Goal: Transaction & Acquisition: Purchase product/service

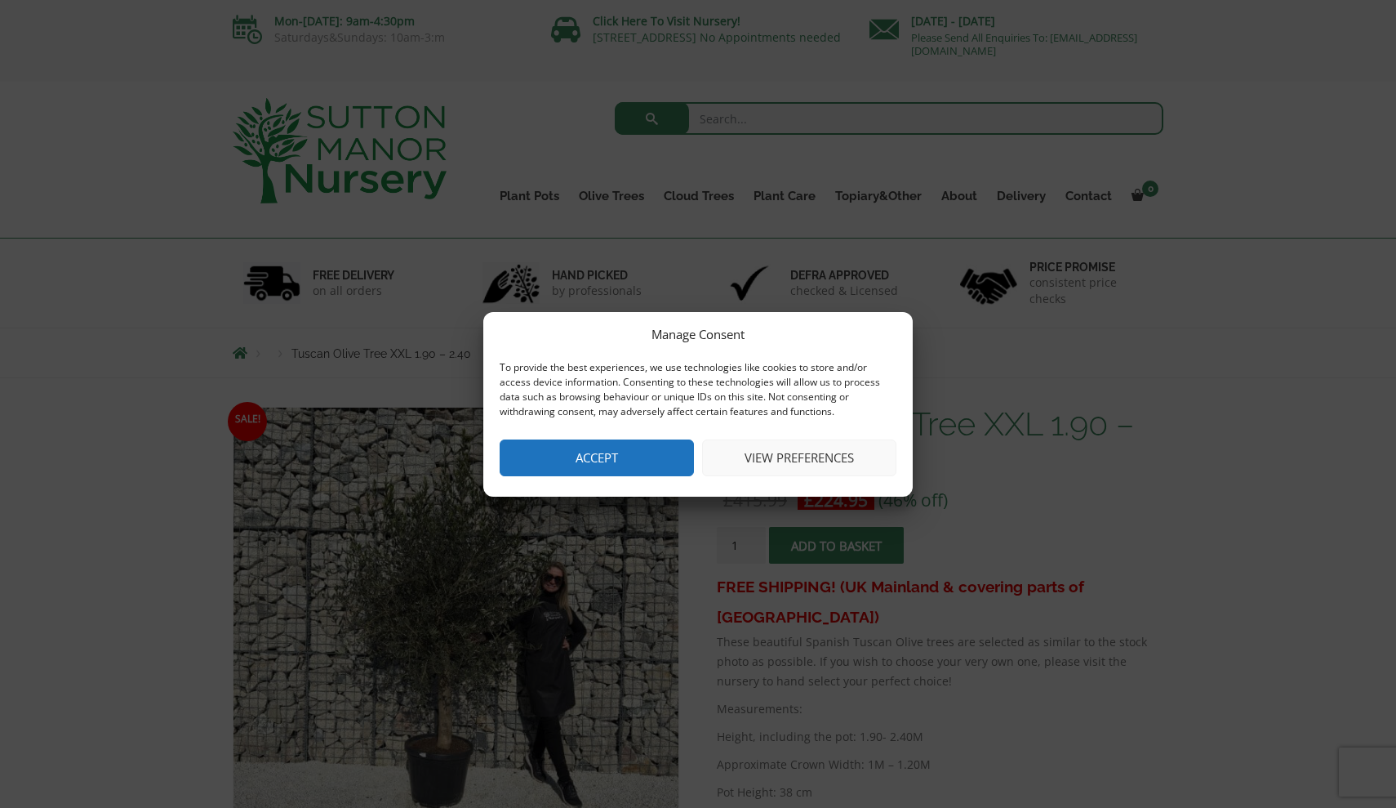
click at [590, 448] on button "Accept" at bounding box center [597, 457] width 194 height 37
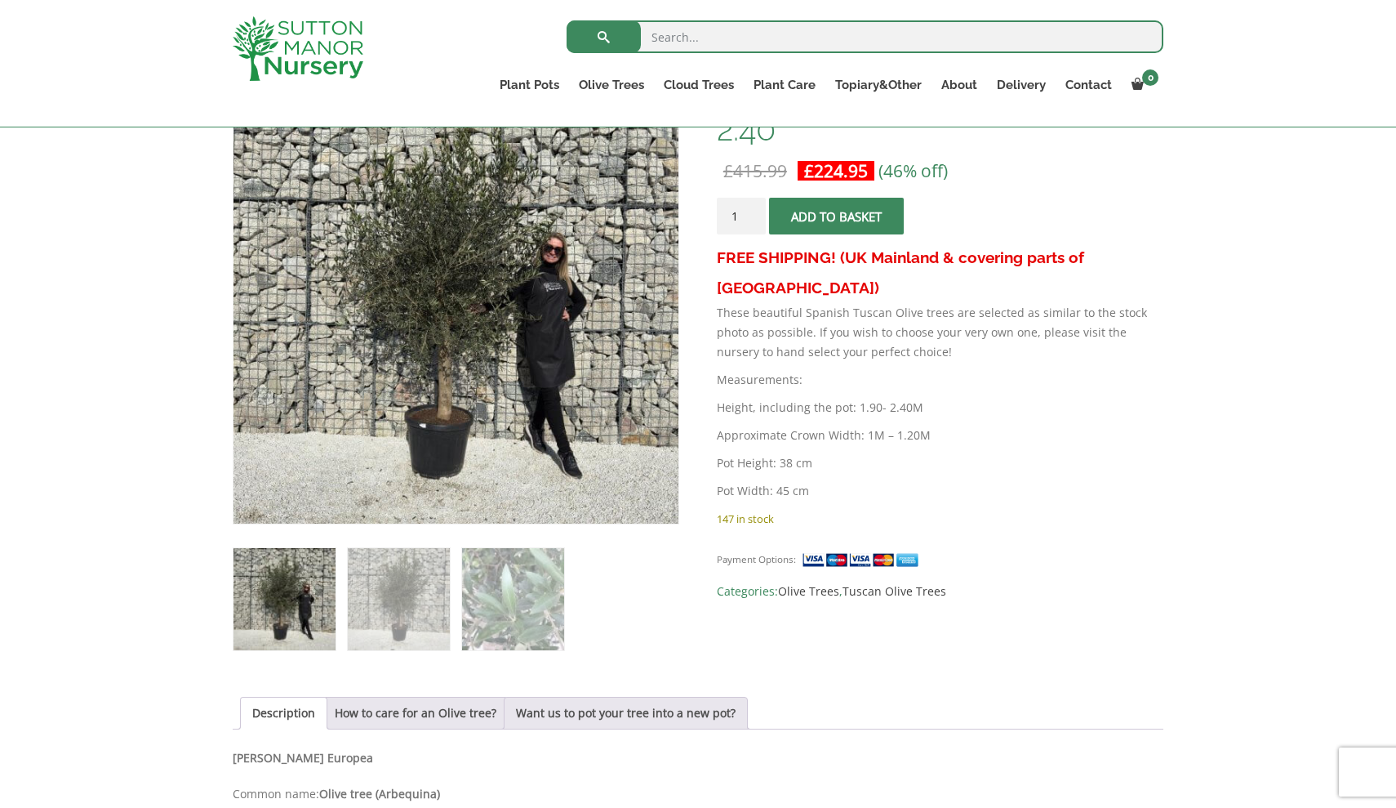
scroll to position [301, 0]
click at [390, 587] on img at bounding box center [399, 598] width 102 height 102
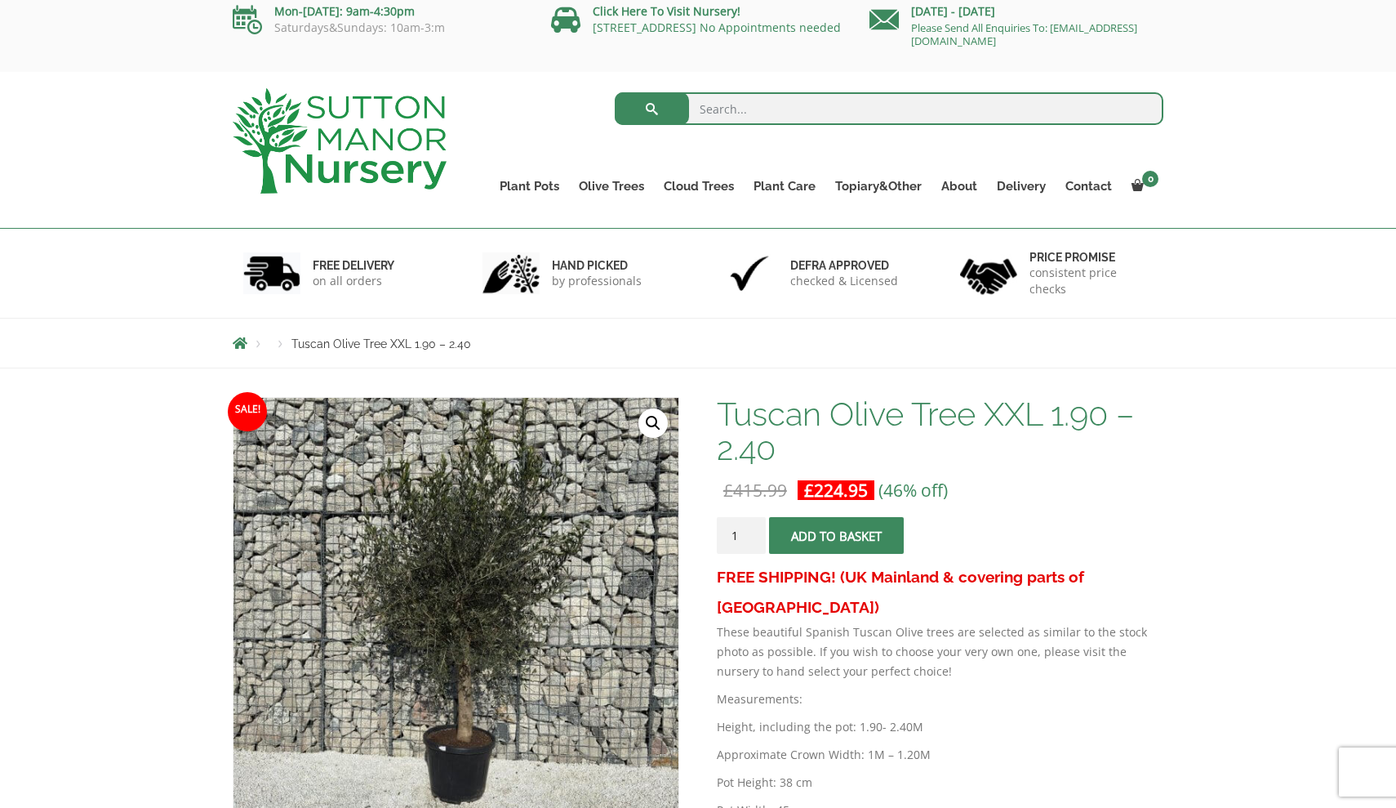
scroll to position [7, 0]
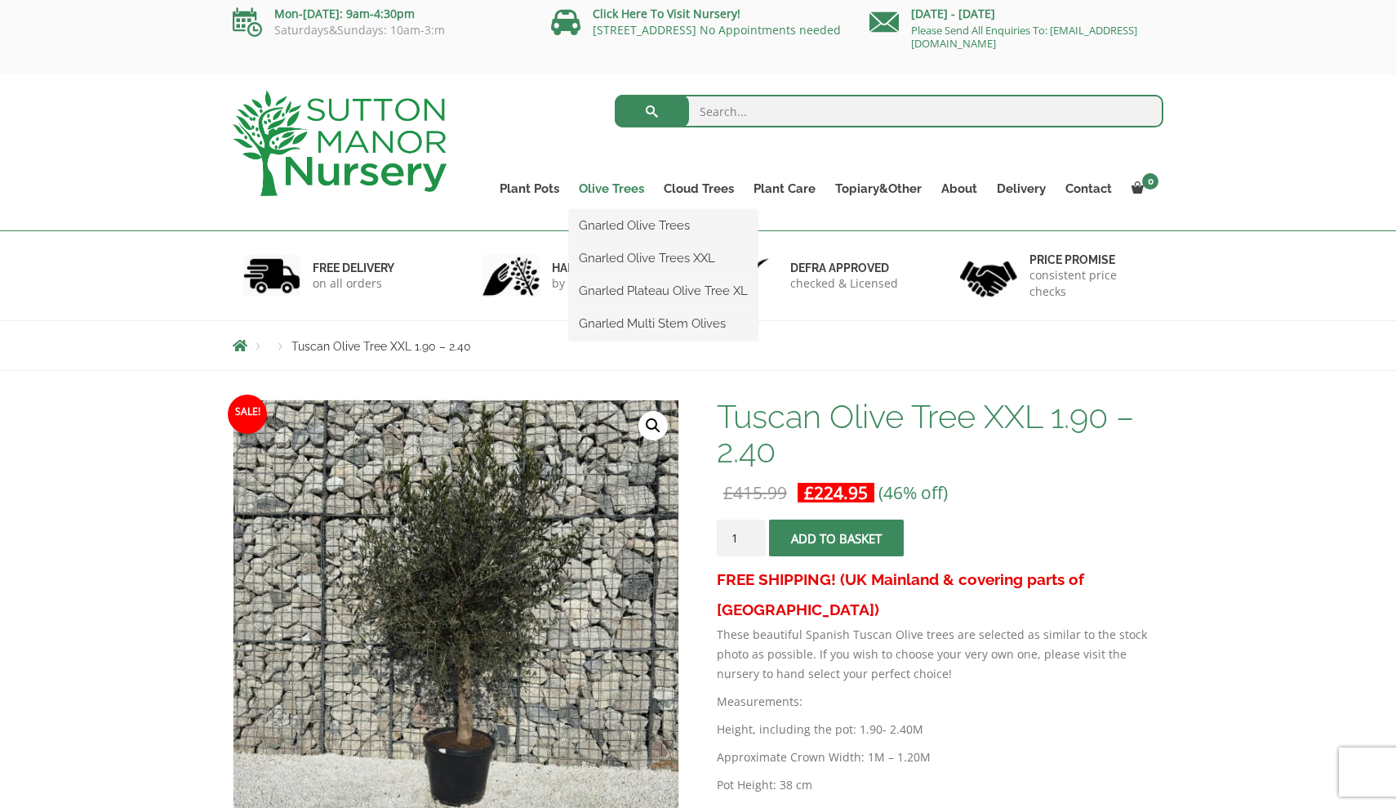
click at [627, 186] on link "Olive Trees" at bounding box center [611, 188] width 85 height 23
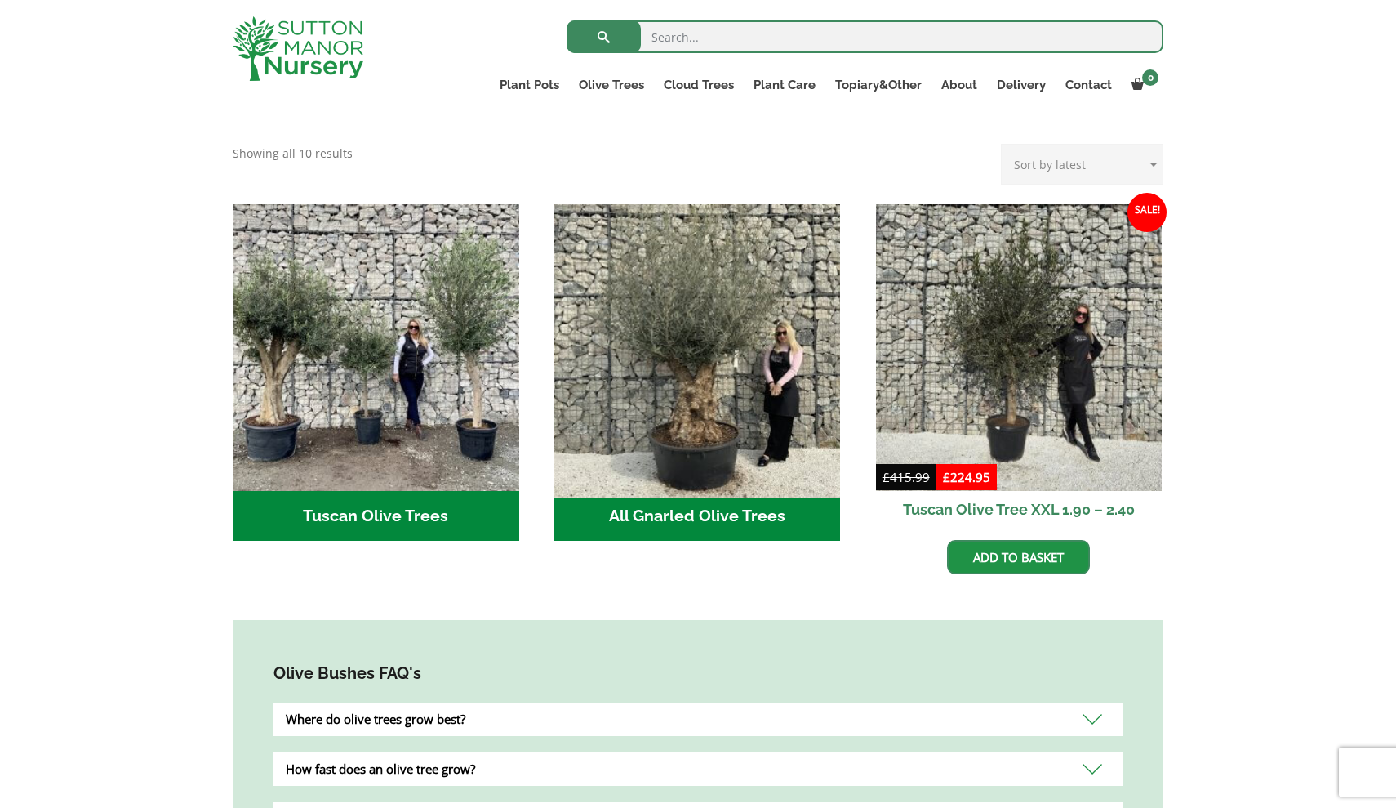
scroll to position [556, 0]
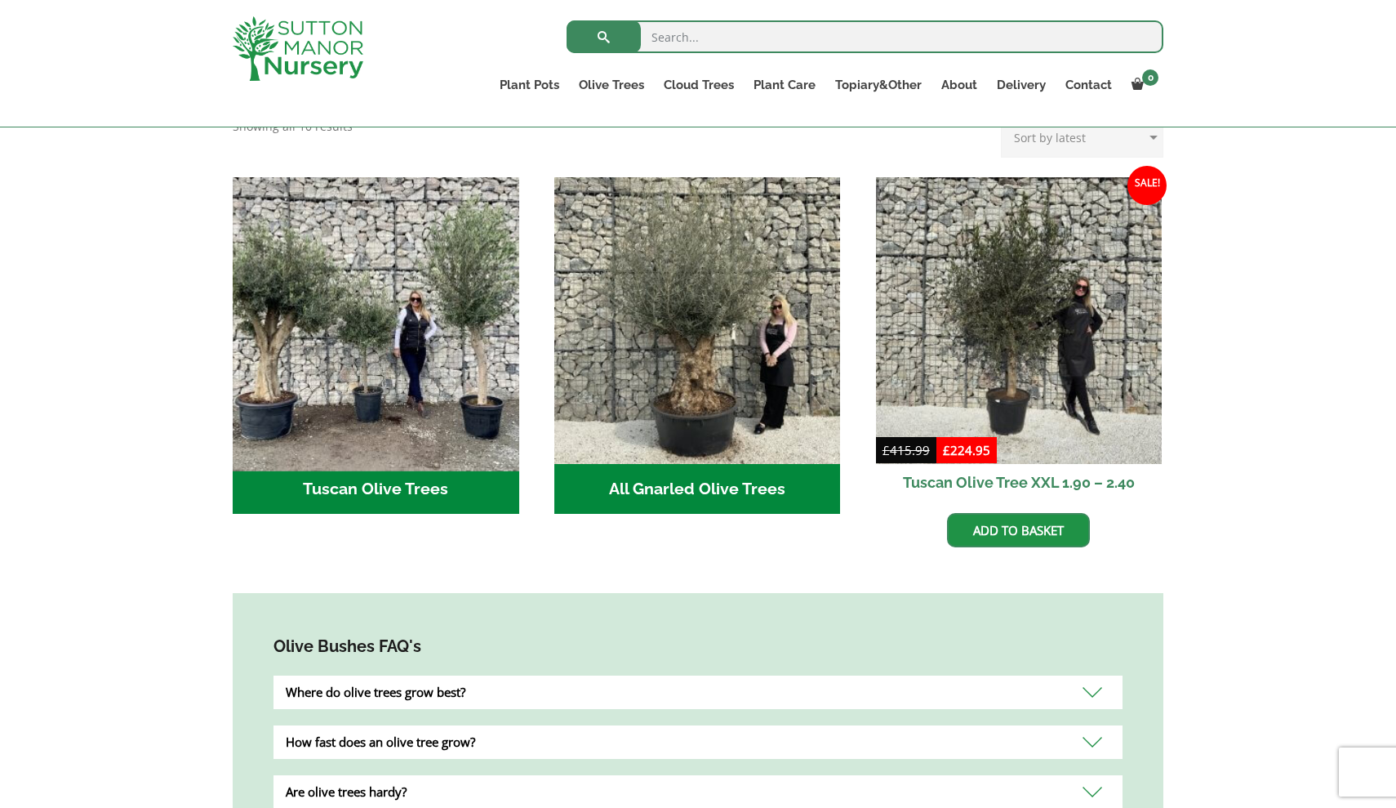
click at [427, 312] on img "Visit product category Tuscan Olive Trees" at bounding box center [375, 320] width 301 height 301
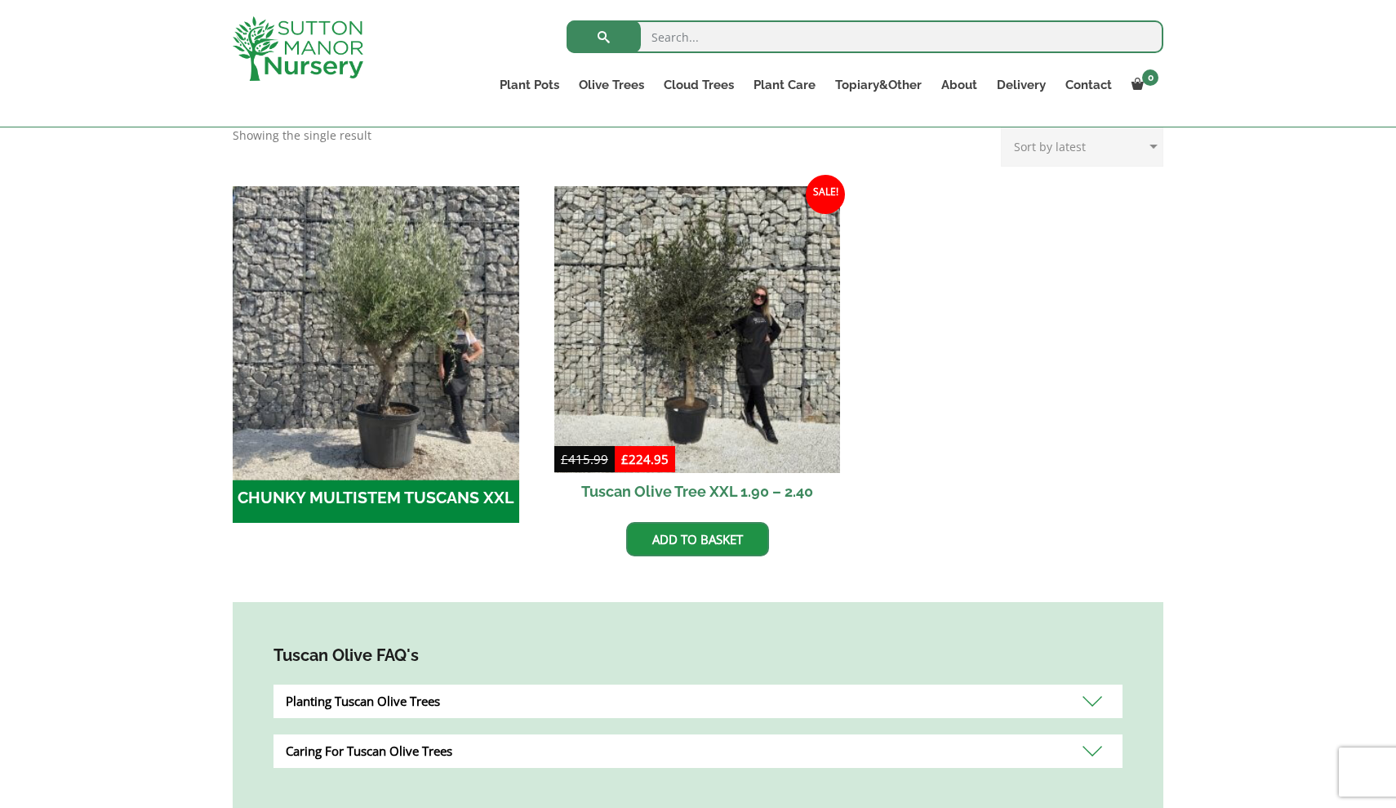
scroll to position [443, 0]
click at [273, 383] on img "Visit product category CHUNKY MULTISTEM TUSCANS XXL" at bounding box center [375, 328] width 301 height 301
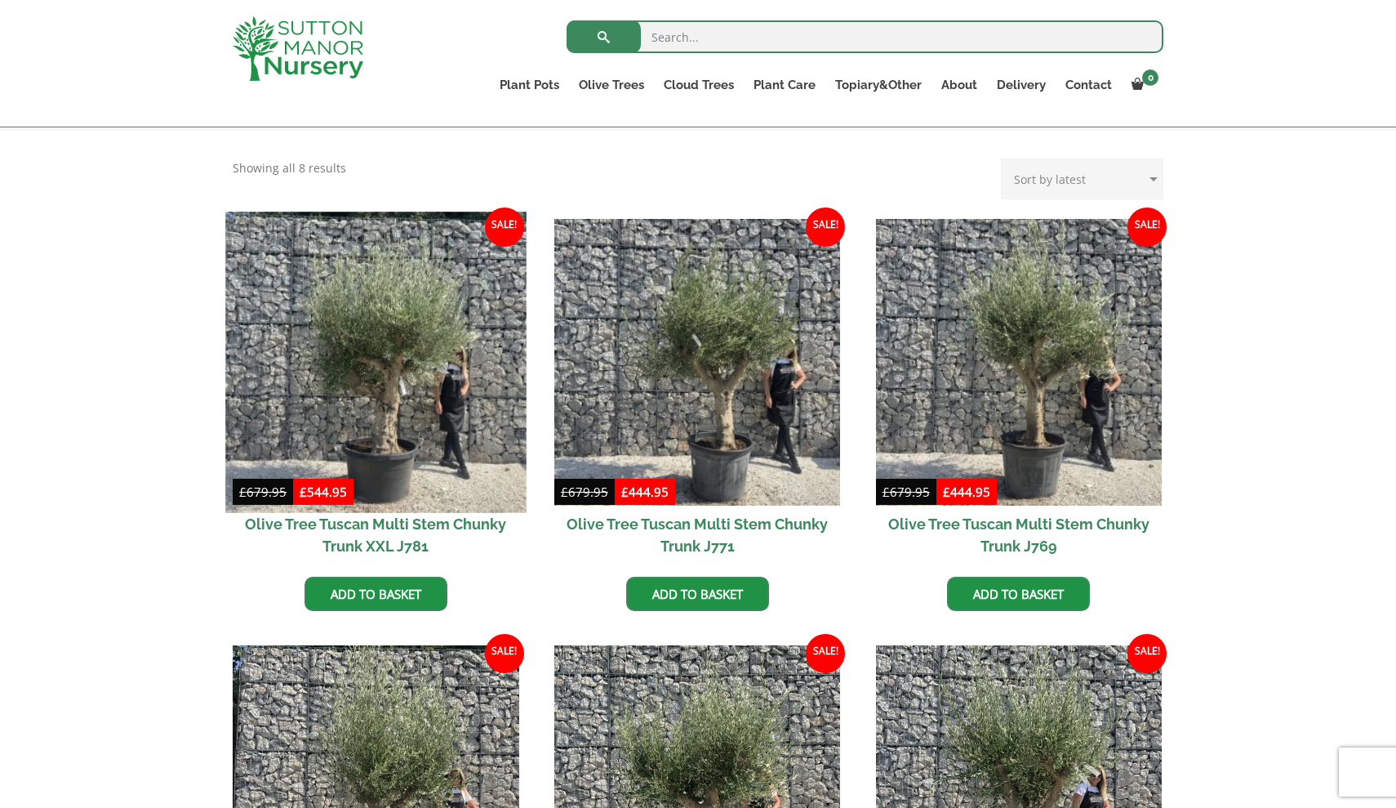
scroll to position [328, 0]
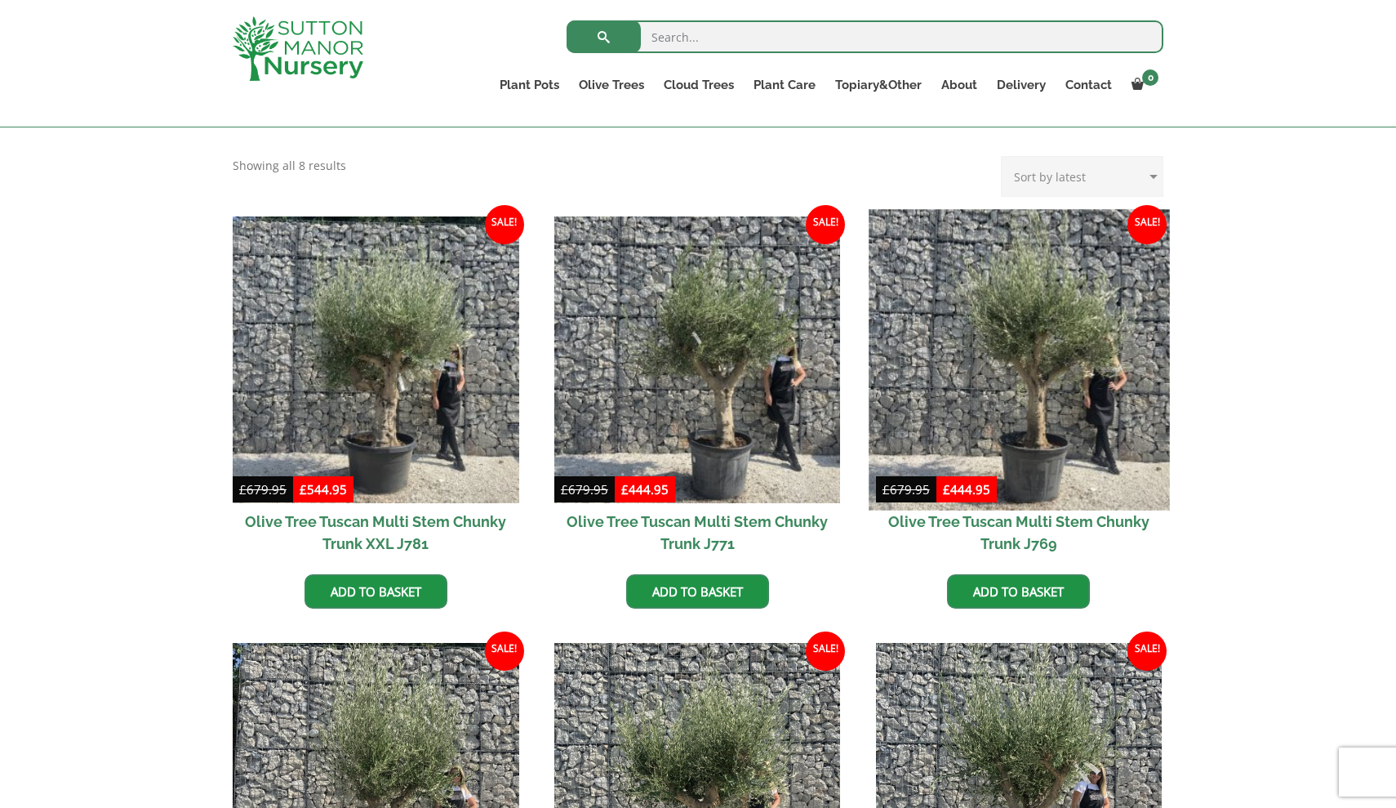
click at [1028, 372] on img at bounding box center [1019, 359] width 301 height 301
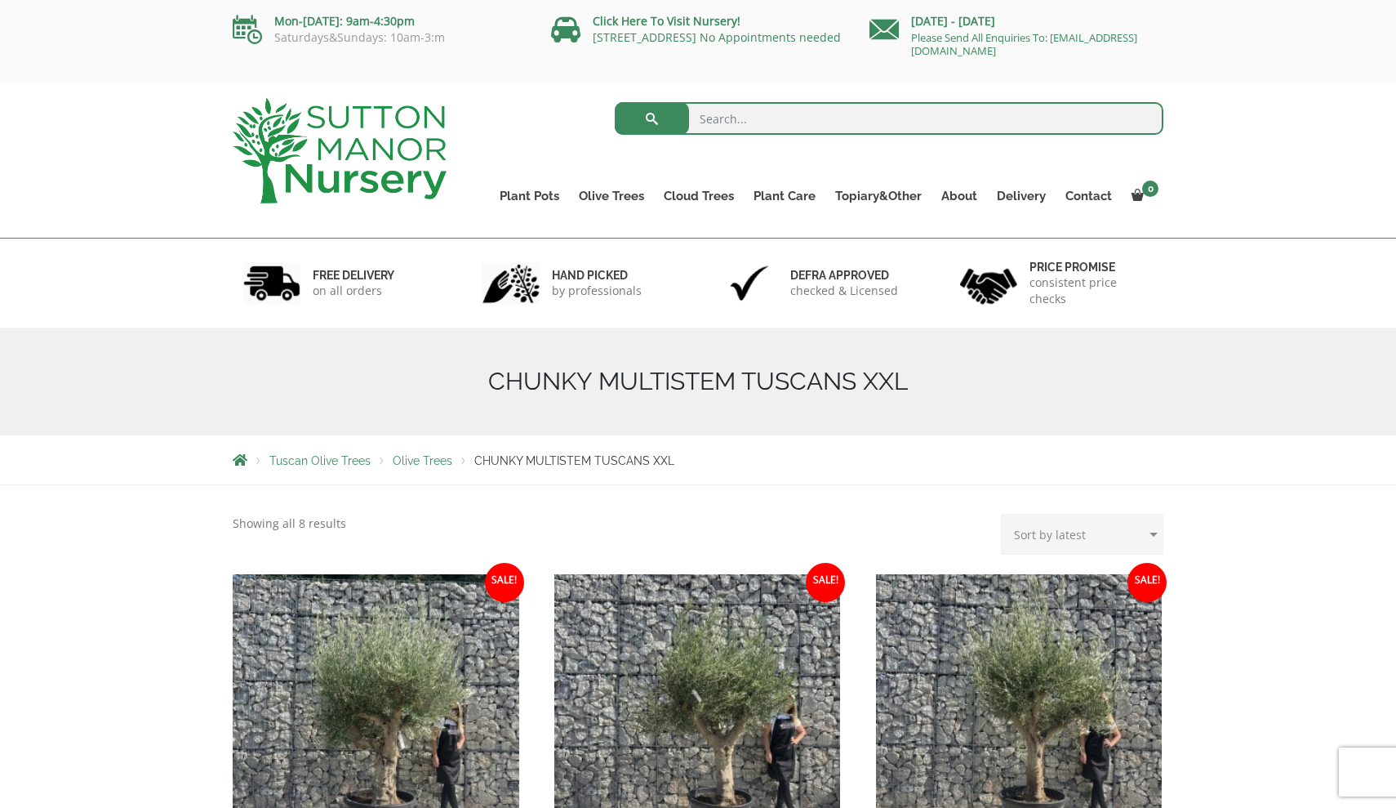
scroll to position [0, 0]
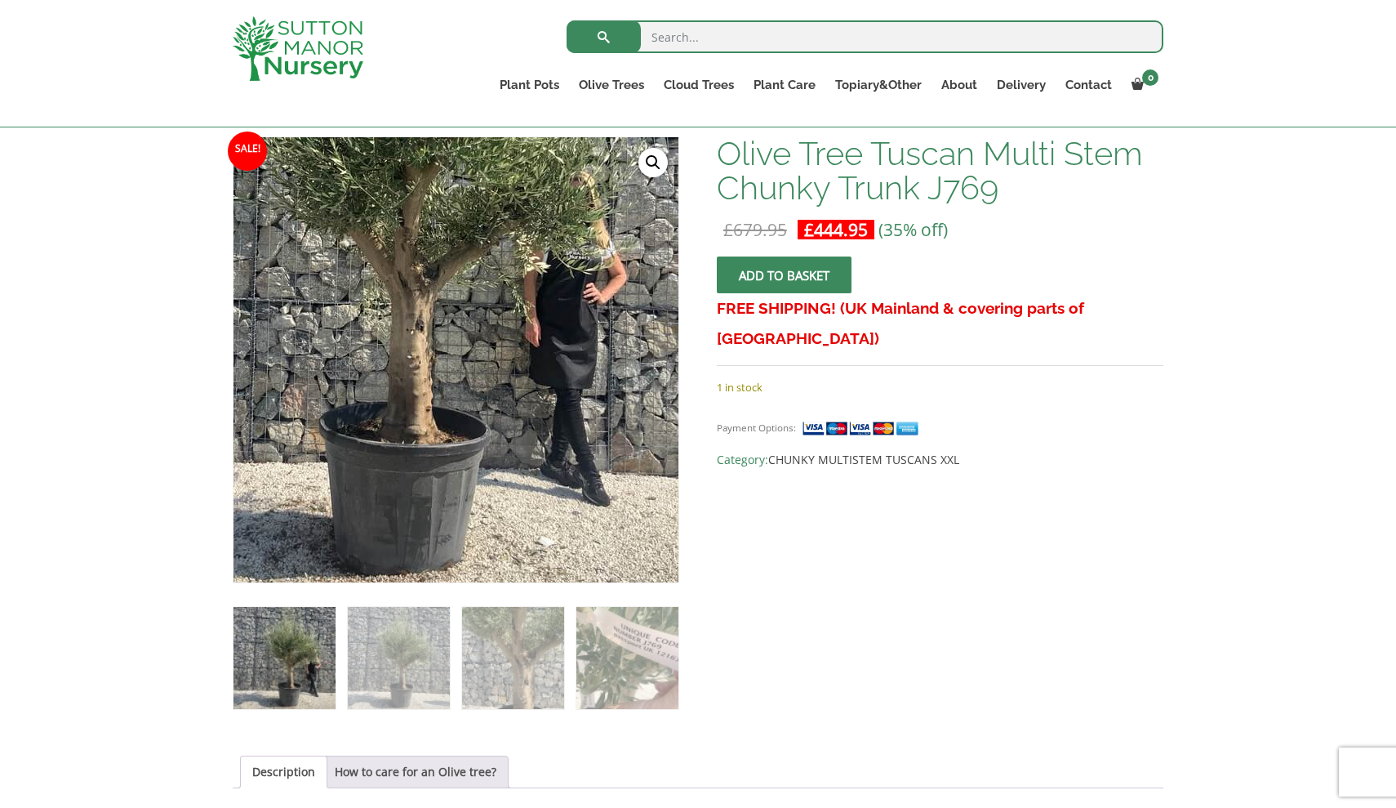
scroll to position [239, 0]
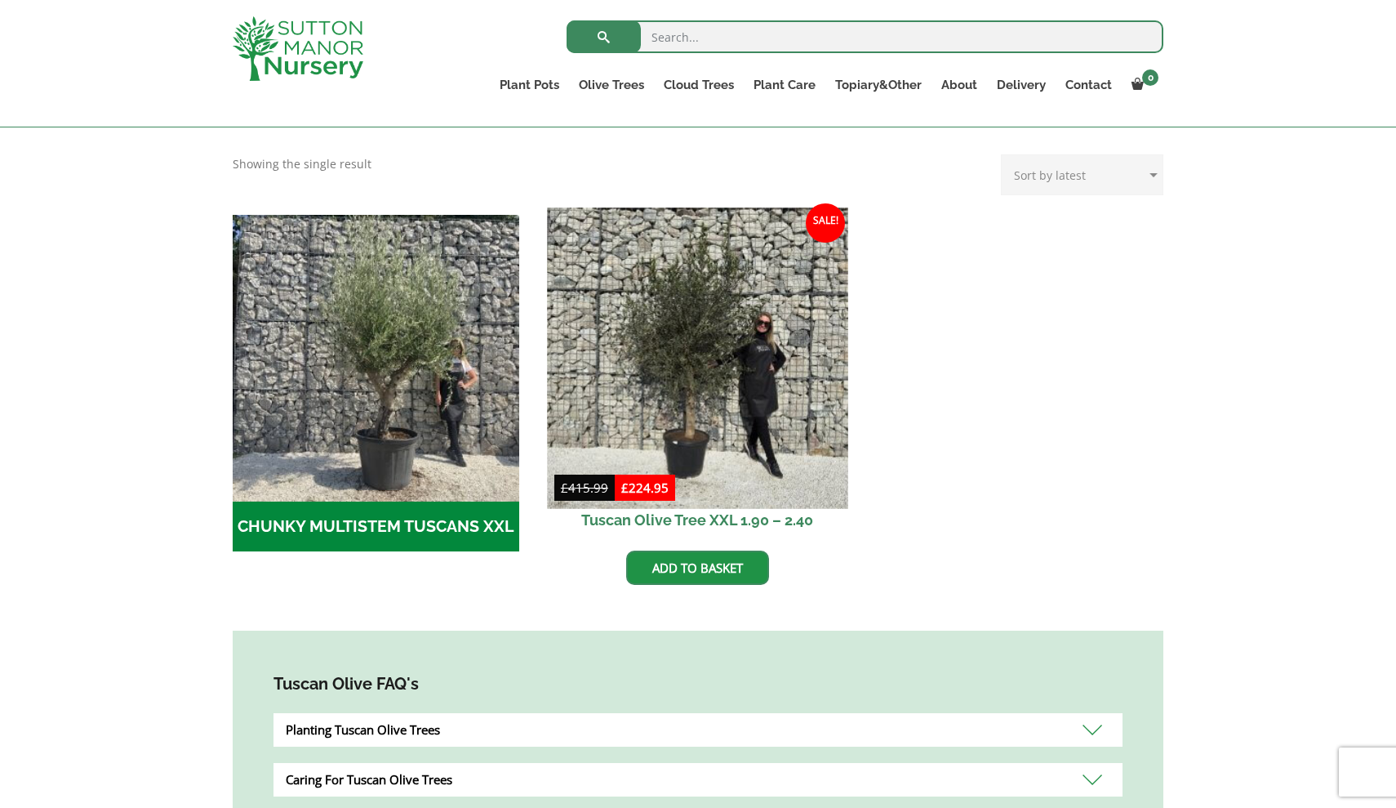
click at [654, 325] on img at bounding box center [697, 357] width 301 height 301
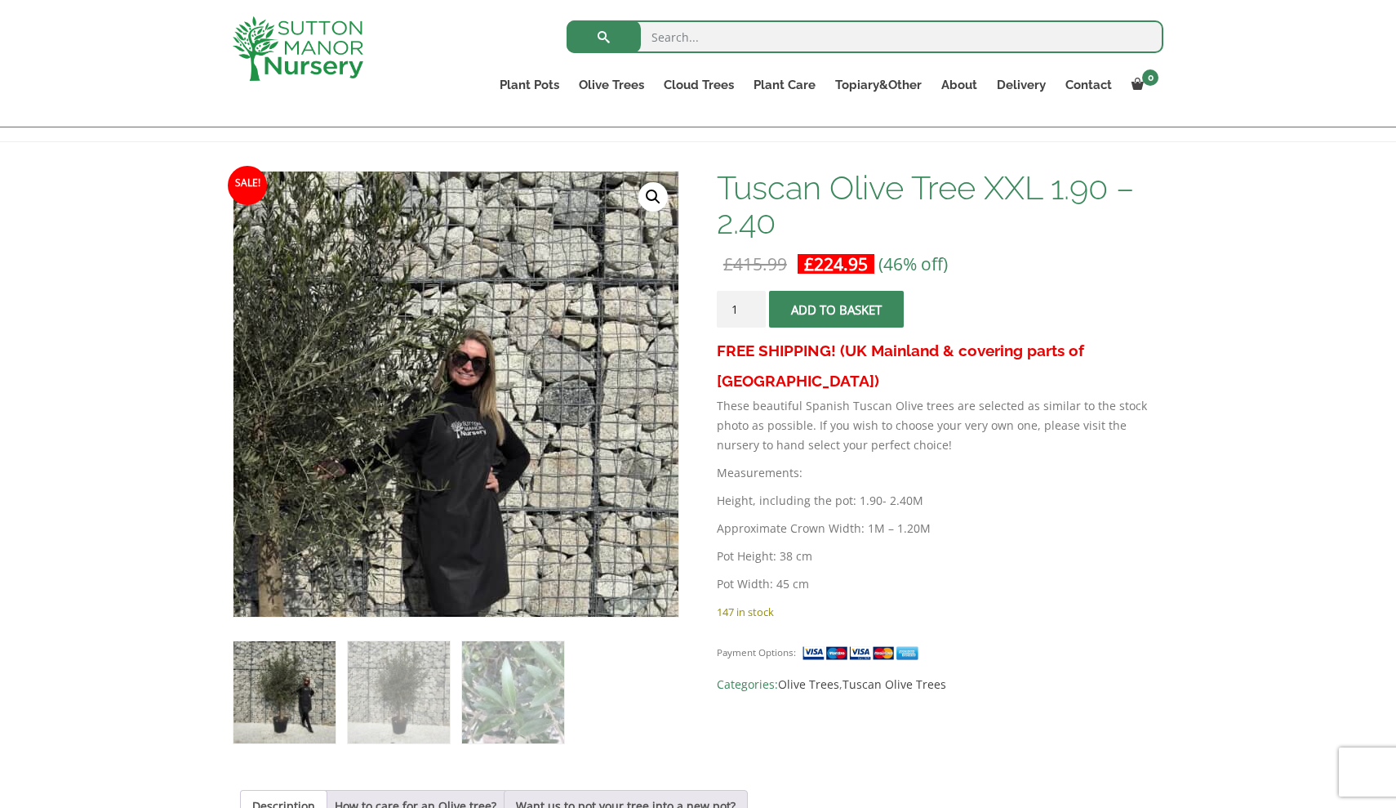
scroll to position [208, 0]
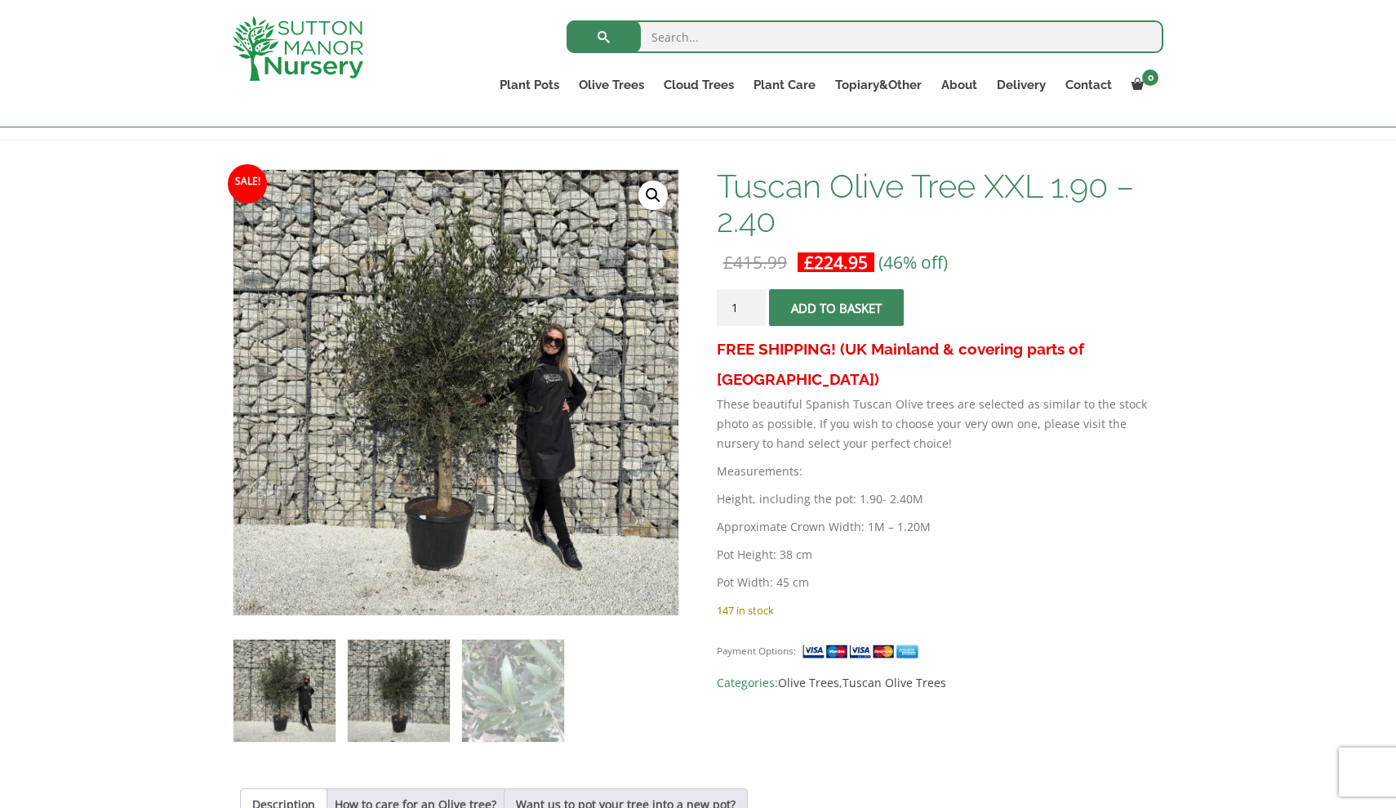
click at [424, 684] on img at bounding box center [399, 690] width 102 height 102
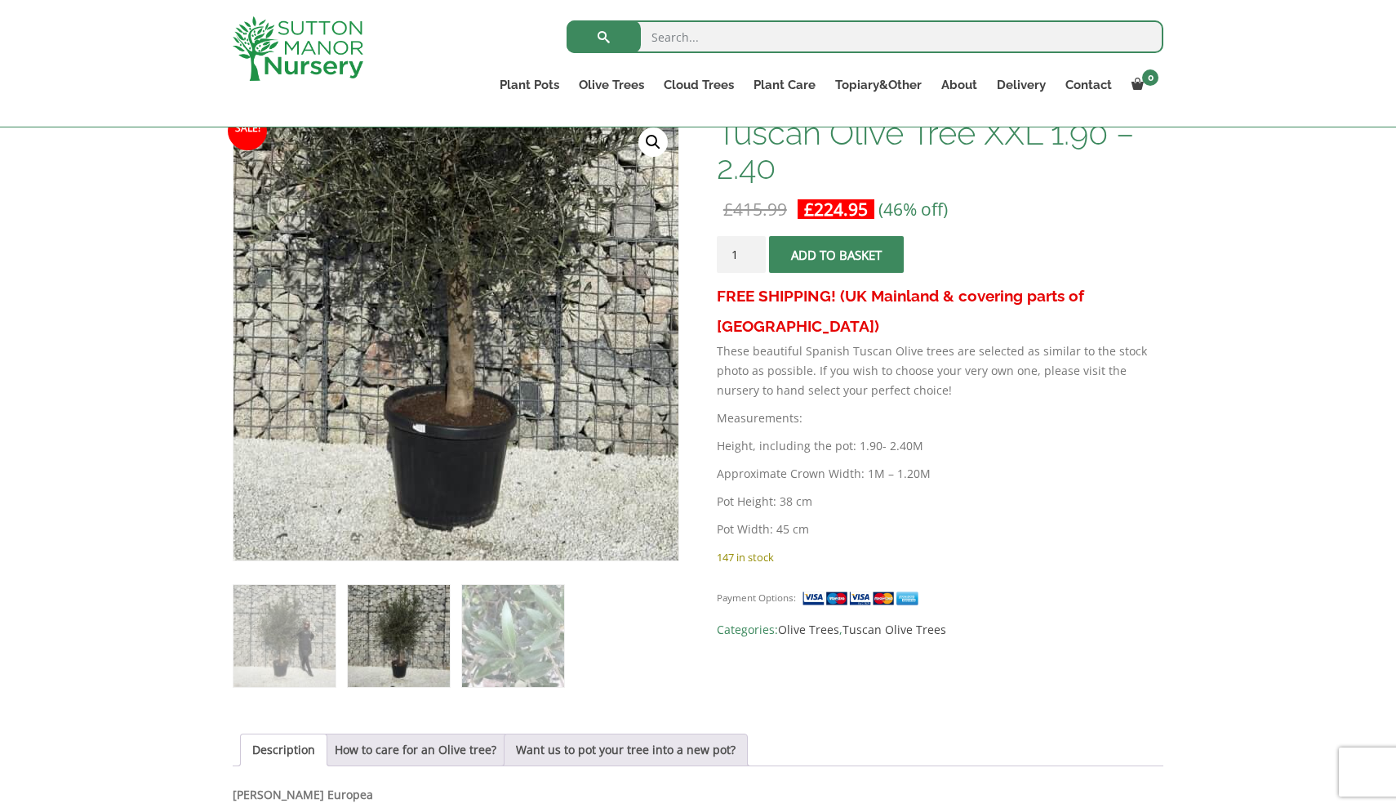
scroll to position [261, 0]
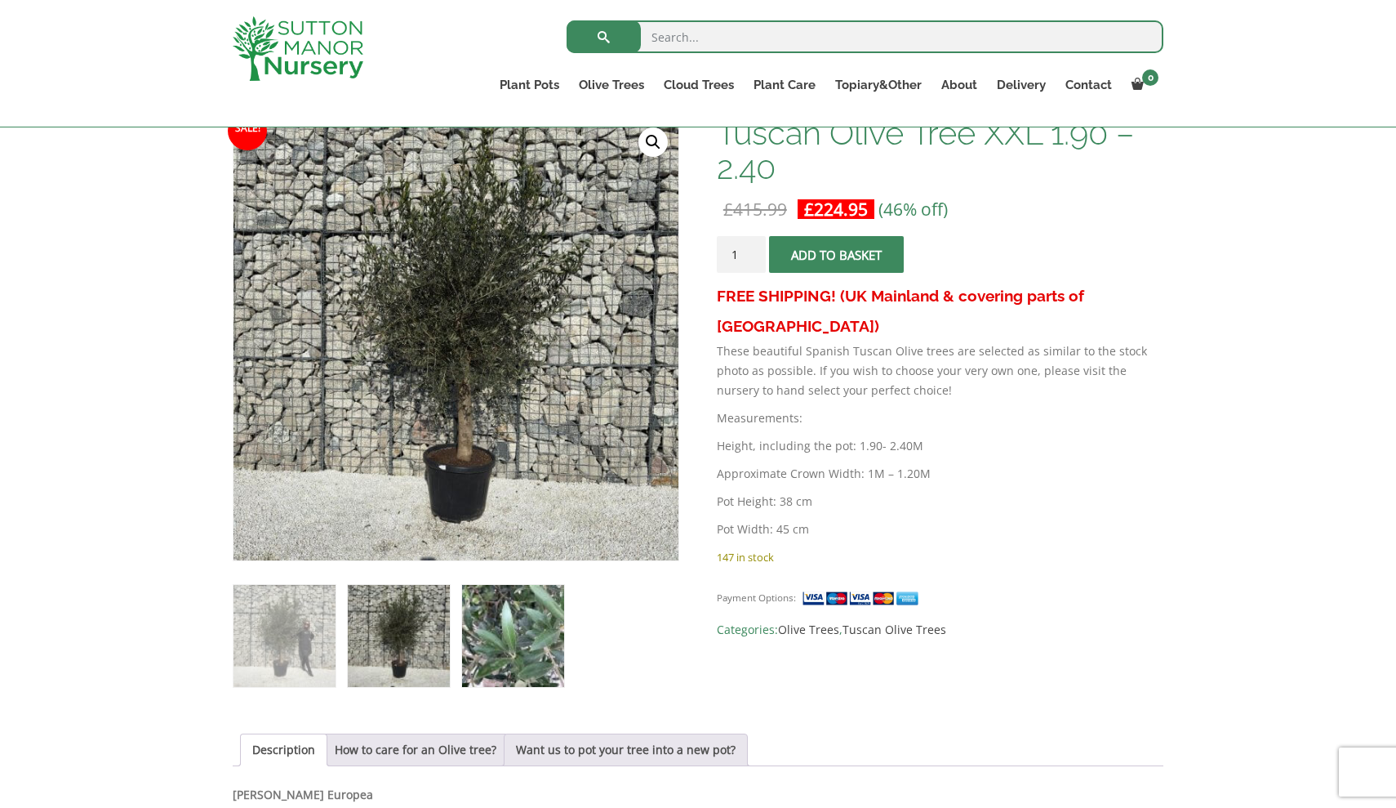
click at [506, 612] on img at bounding box center [513, 636] width 102 height 102
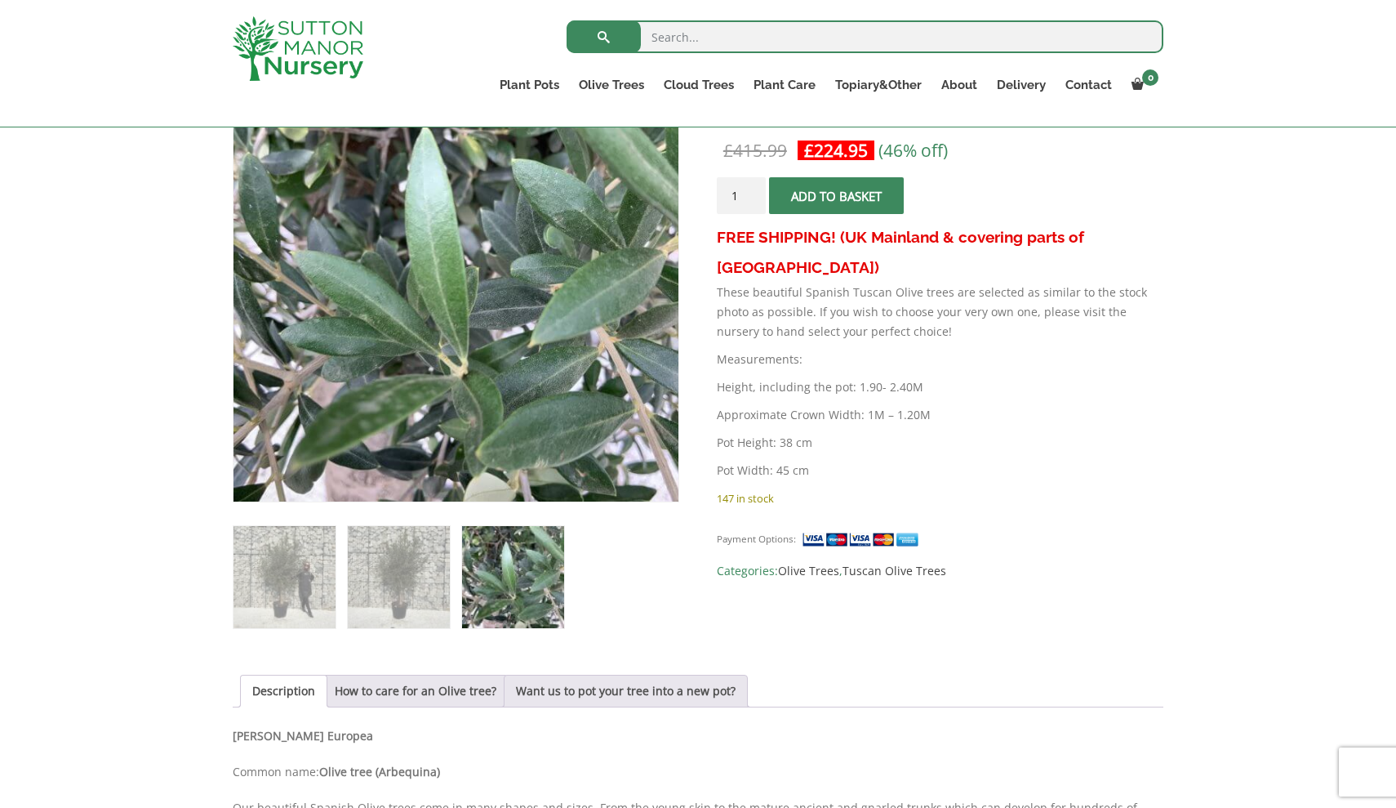
scroll to position [322, 0]
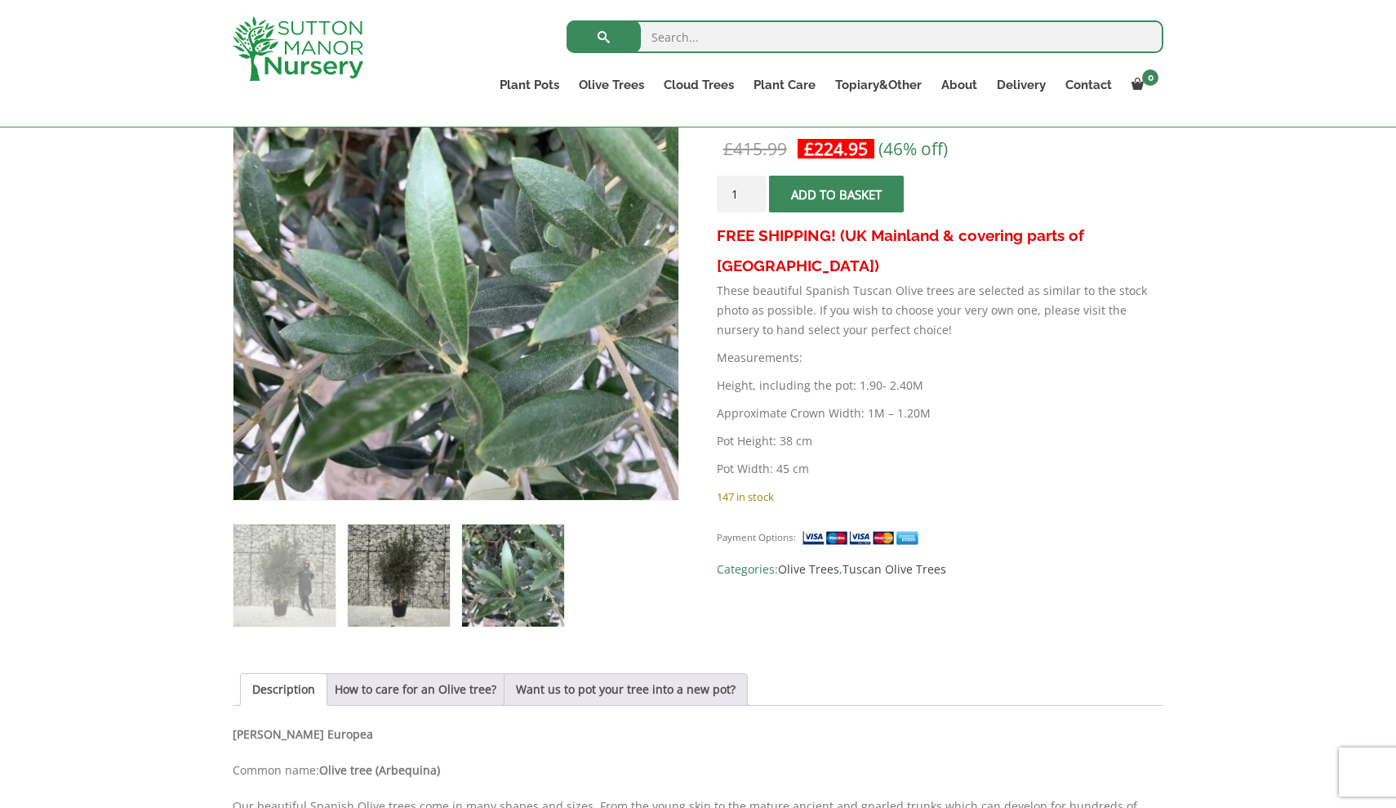
click at [397, 583] on img at bounding box center [399, 575] width 102 height 102
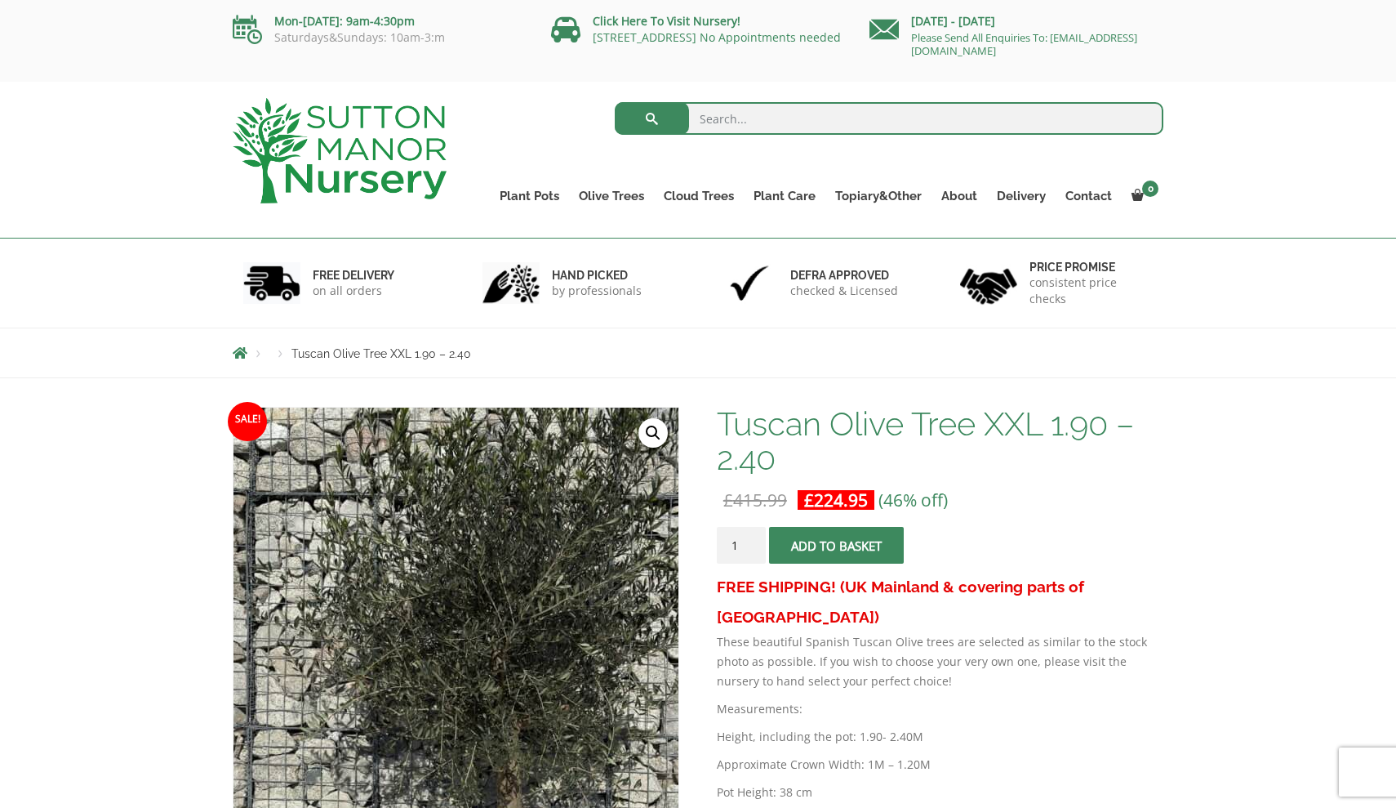
scroll to position [0, 0]
